Goal: Find specific page/section

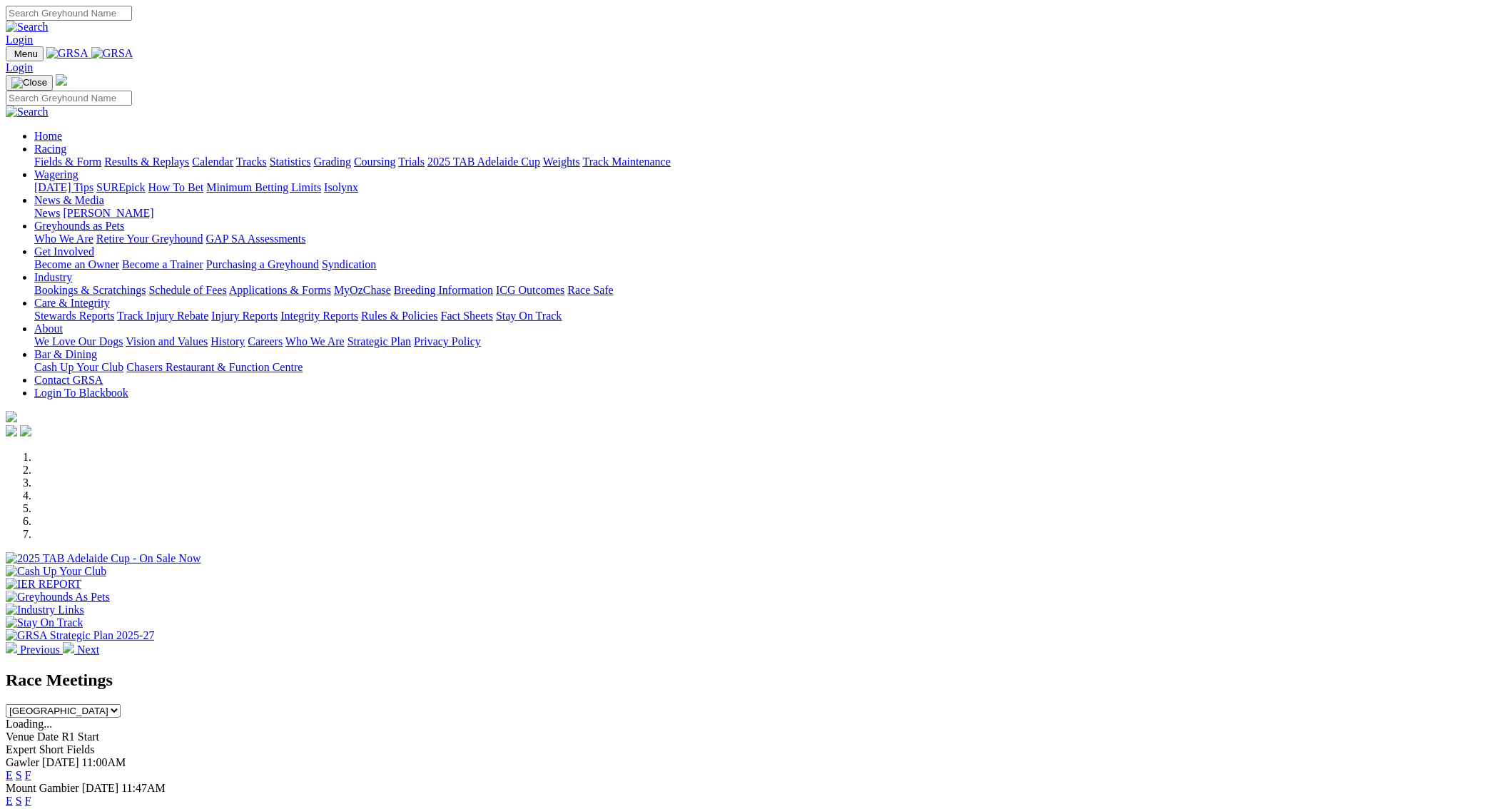
click at [31, 795] on link "F" at bounding box center [28, 801] width 6 height 13
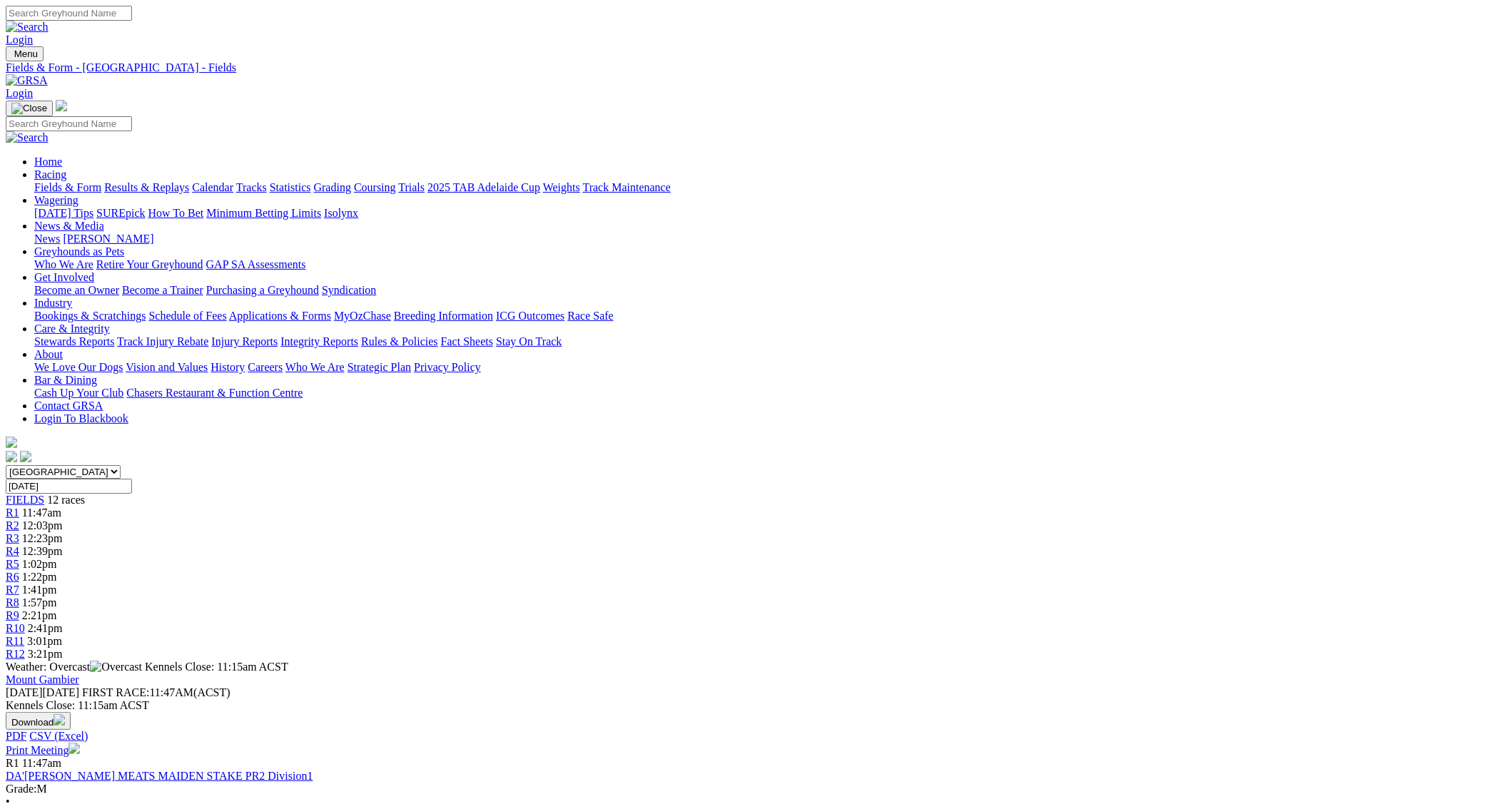
click at [101, 181] on link "Fields & Form" at bounding box center [67, 187] width 67 height 13
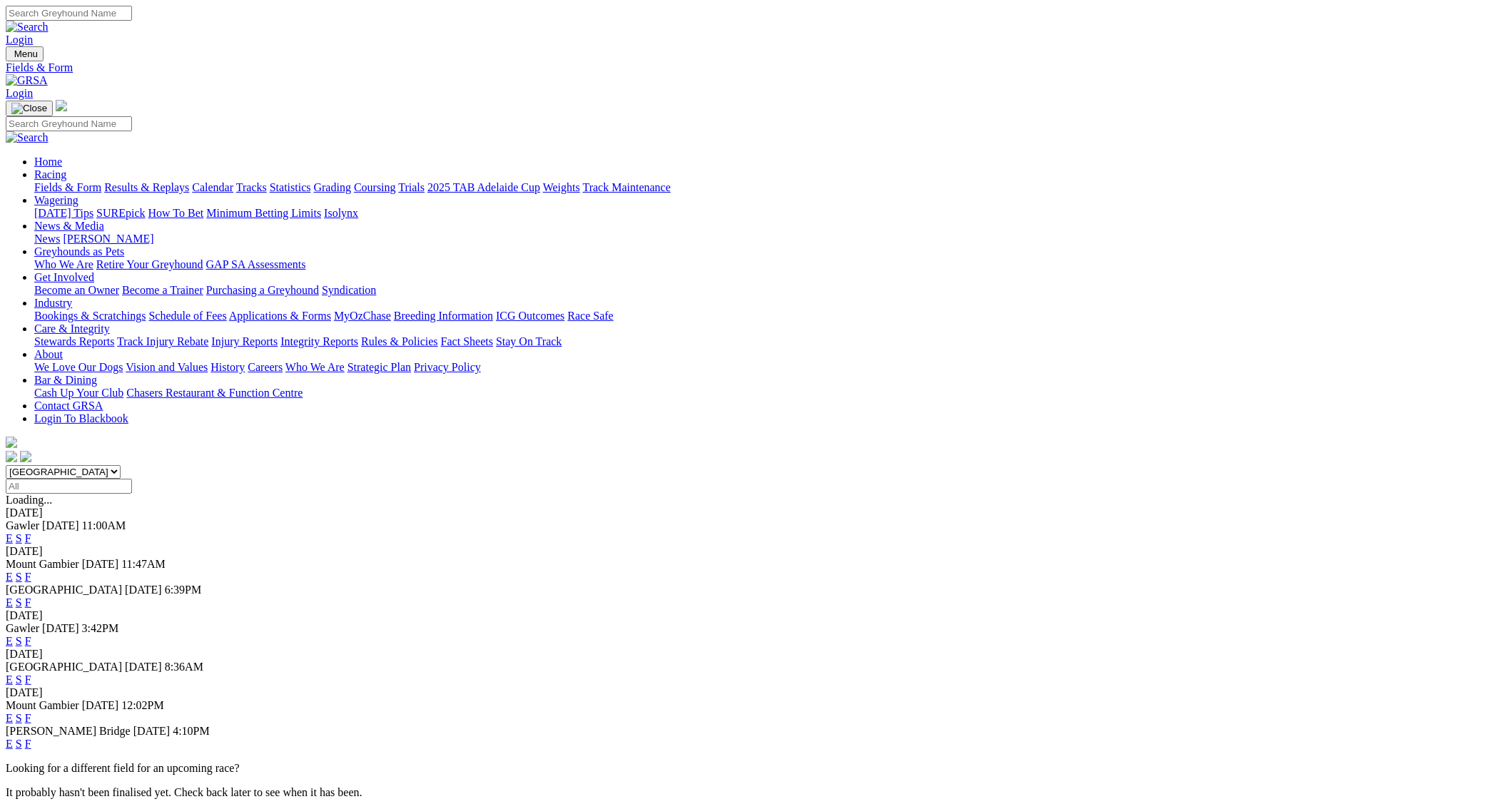
click at [31, 711] on link "F" at bounding box center [28, 718] width 6 height 13
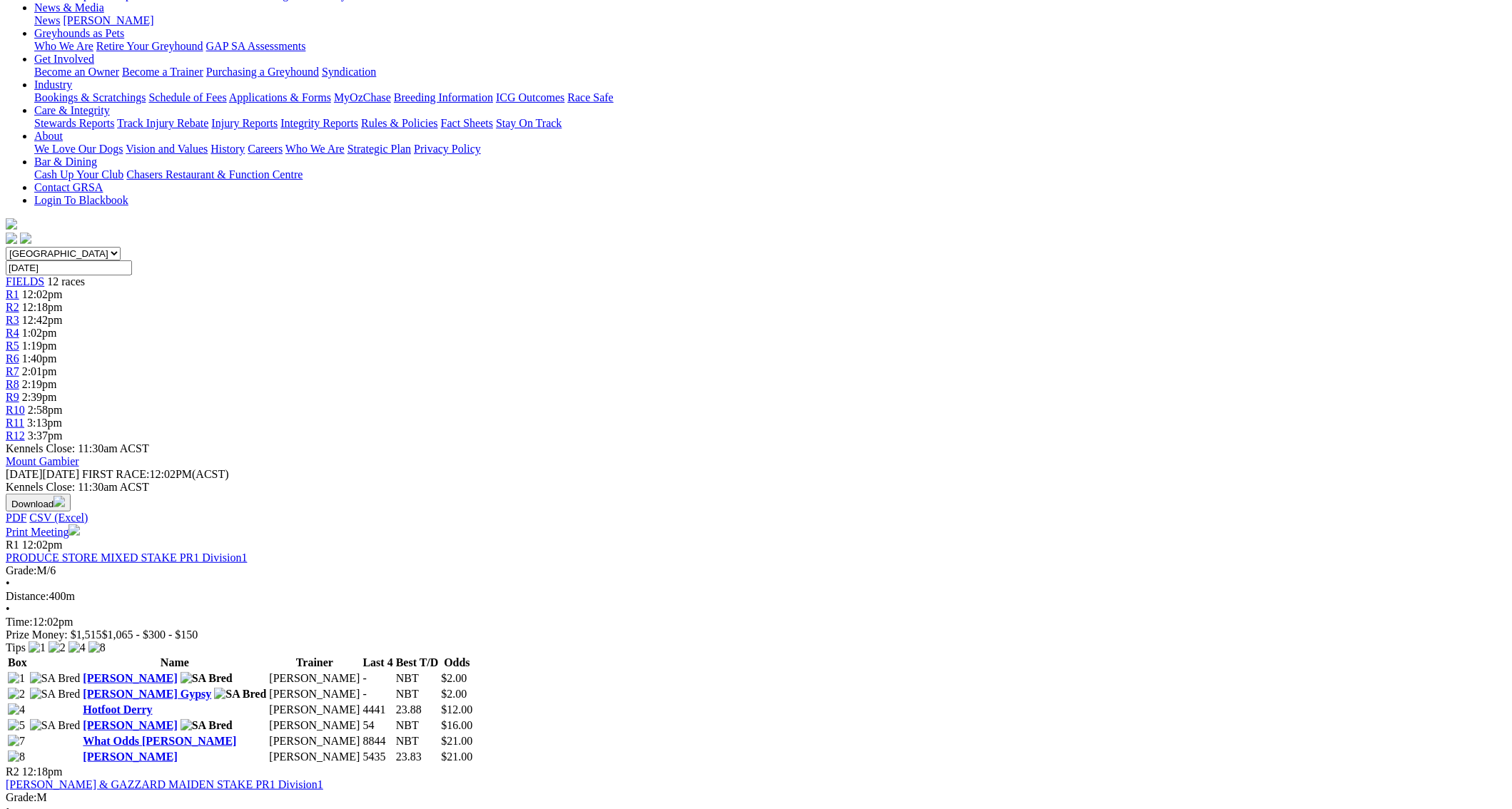
scroll to position [152, 0]
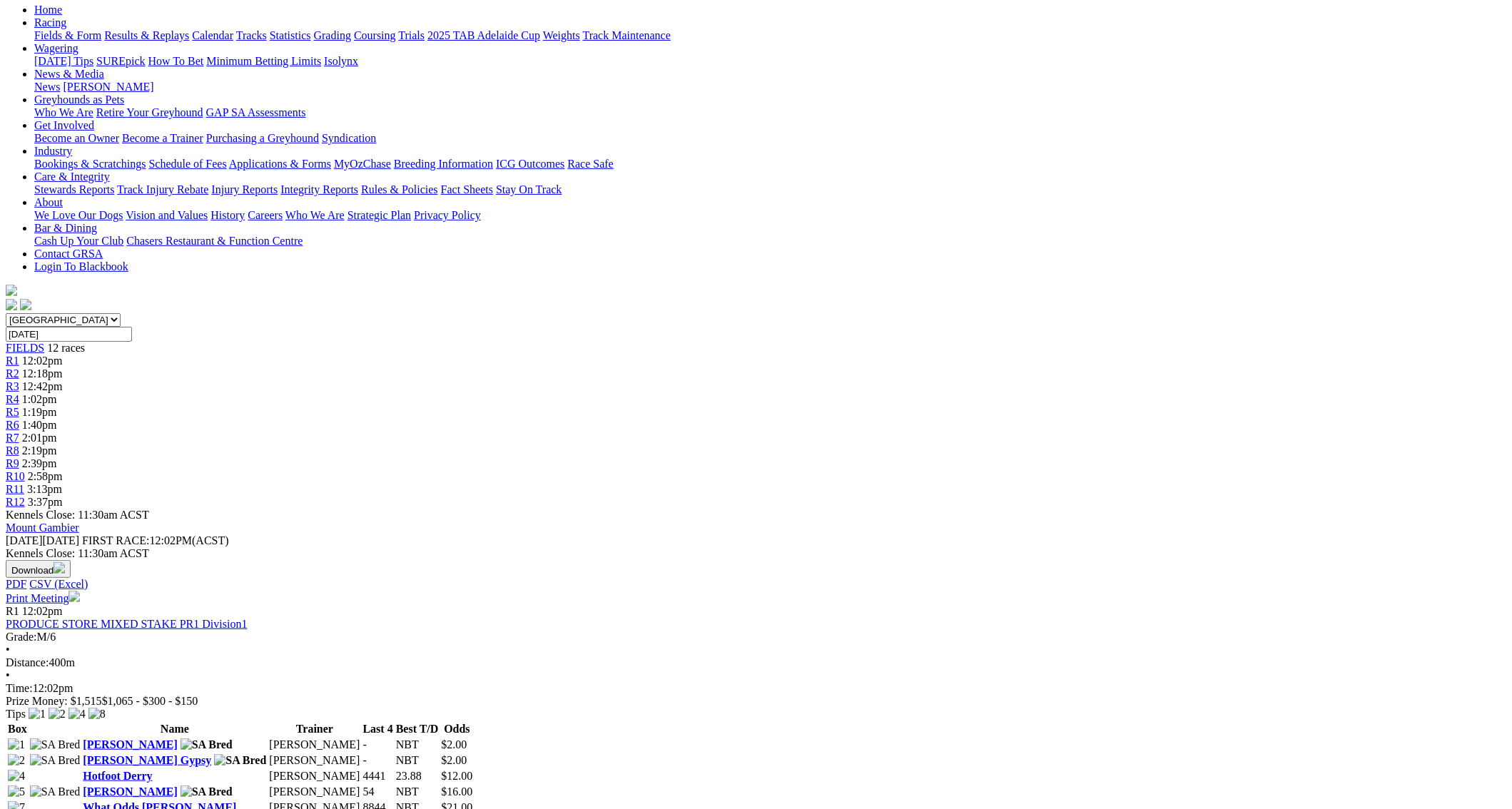
drag, startPoint x: 1414, startPoint y: 518, endPoint x: 1521, endPoint y: 664, distance: 181.0
drag, startPoint x: 1521, startPoint y: 664, endPoint x: 1442, endPoint y: 751, distance: 117.5
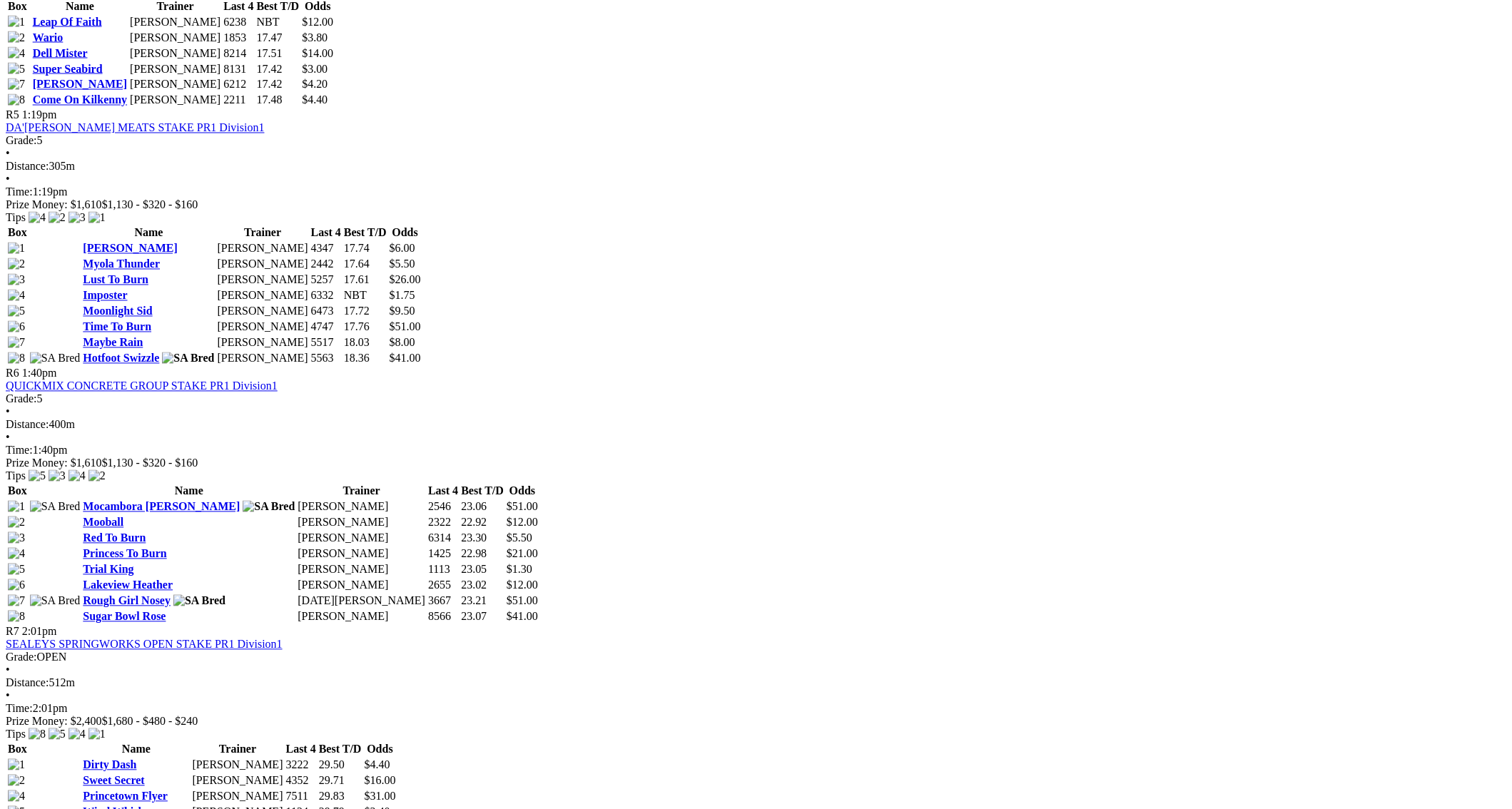
scroll to position [1647, 0]
